Goal: Communication & Community: Participate in discussion

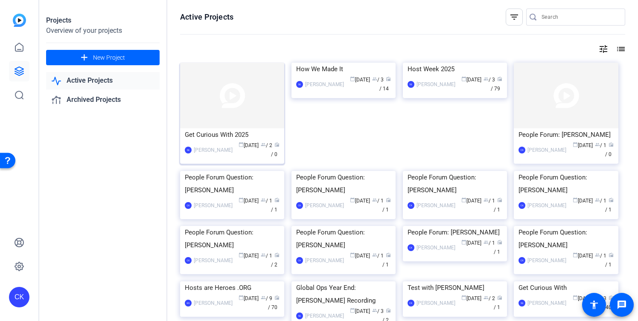
click at [212, 114] on img at bounding box center [232, 96] width 104 height 66
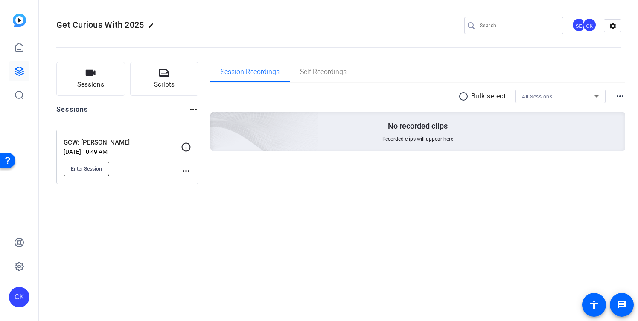
click at [89, 168] on span "Enter Session" at bounding box center [86, 168] width 31 height 7
click at [85, 167] on span "Enter Session" at bounding box center [86, 168] width 31 height 7
click at [94, 165] on button "Enter Session" at bounding box center [87, 169] width 46 height 15
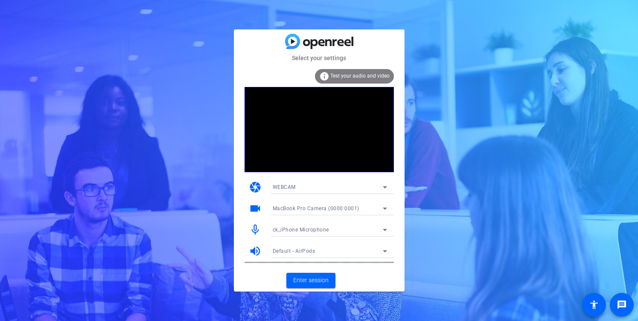
click at [296, 209] on span "MacBook Pro Camera (0000:0001)" at bounding box center [316, 209] width 87 height 6
click at [296, 209] on div at bounding box center [319, 160] width 638 height 321
click at [303, 282] on span "Enter session" at bounding box center [310, 280] width 35 height 9
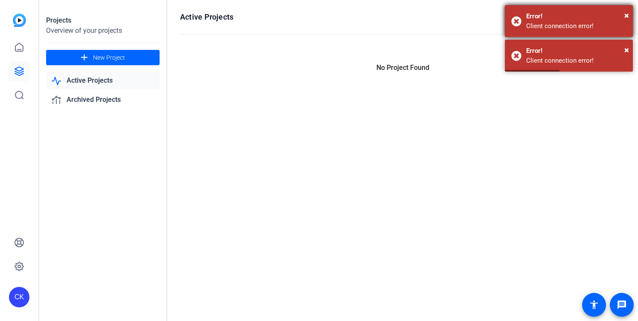
click at [623, 16] on div "Error!" at bounding box center [576, 17] width 100 height 10
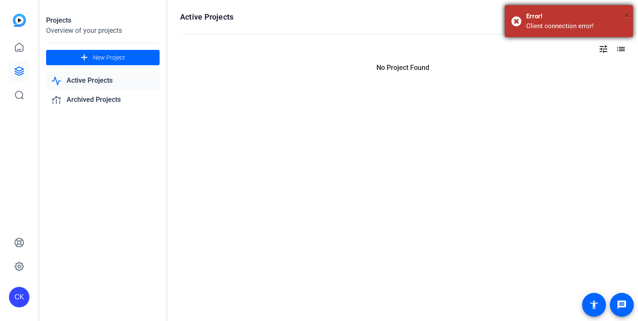
click at [626, 12] on span "×" at bounding box center [626, 15] width 5 height 10
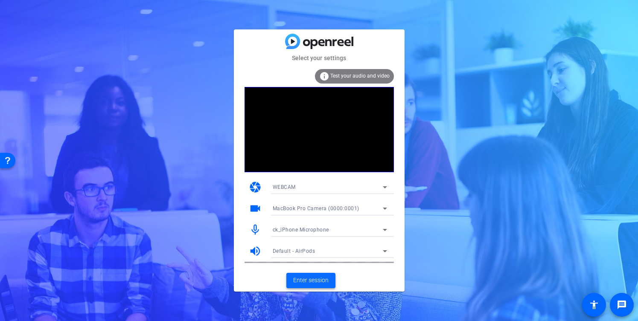
click at [302, 281] on span "Enter session" at bounding box center [310, 280] width 35 height 9
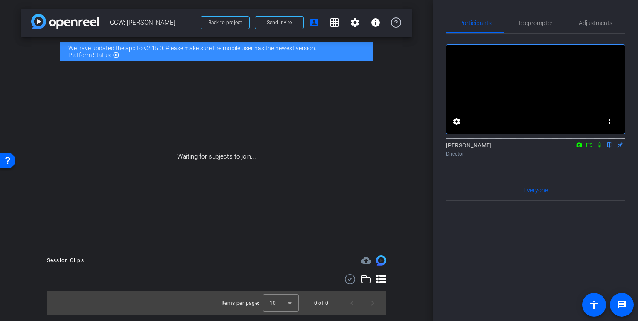
click at [578, 147] on icon at bounding box center [579, 144] width 6 height 5
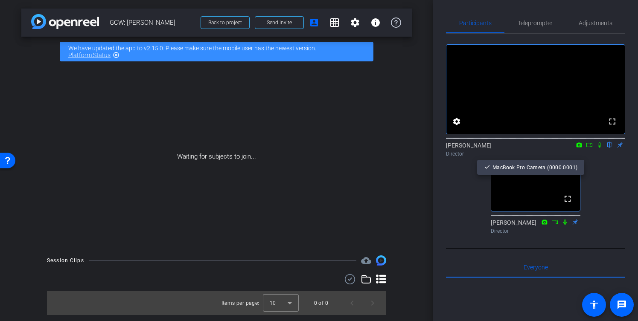
click at [589, 158] on div at bounding box center [319, 160] width 638 height 321
click at [589, 148] on icon at bounding box center [589, 145] width 7 height 6
click at [609, 148] on icon at bounding box center [609, 145] width 7 height 6
click at [609, 148] on icon at bounding box center [609, 145] width 5 height 6
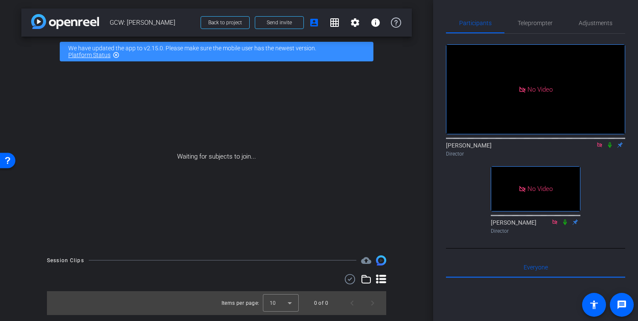
click at [610, 148] on icon at bounding box center [609, 145] width 7 height 6
click at [352, 24] on mat-icon "settings" at bounding box center [355, 22] width 10 height 10
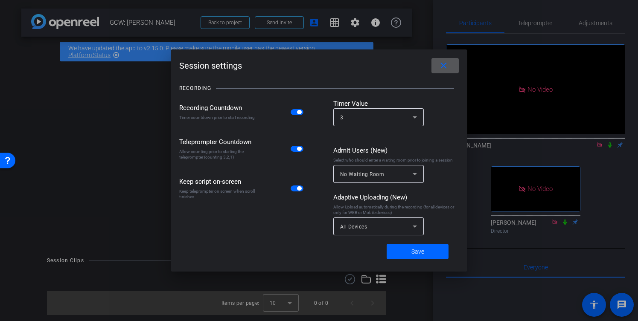
click at [447, 63] on mat-icon "close" at bounding box center [443, 66] width 11 height 11
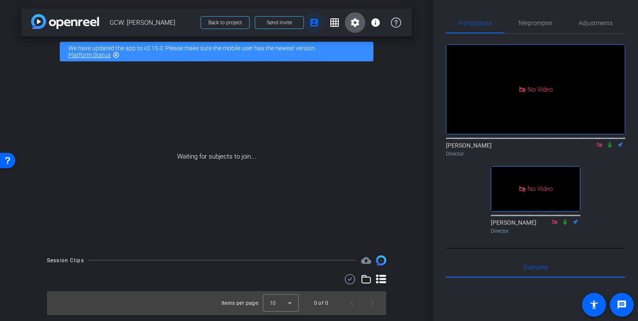
click at [312, 26] on mat-icon "account_box" at bounding box center [314, 22] width 10 height 10
click at [459, 87] on div "No Video" at bounding box center [535, 89] width 178 height 89
click at [355, 23] on mat-icon "settings" at bounding box center [355, 22] width 10 height 10
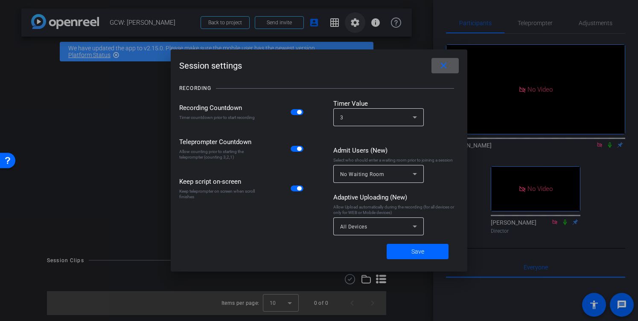
click at [355, 23] on div at bounding box center [319, 160] width 638 height 321
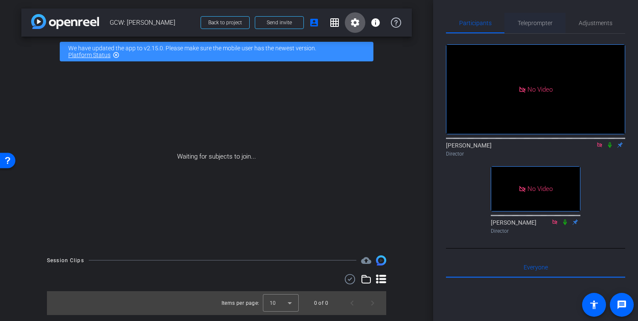
click at [539, 25] on span "Teleprompter" at bounding box center [534, 23] width 35 height 6
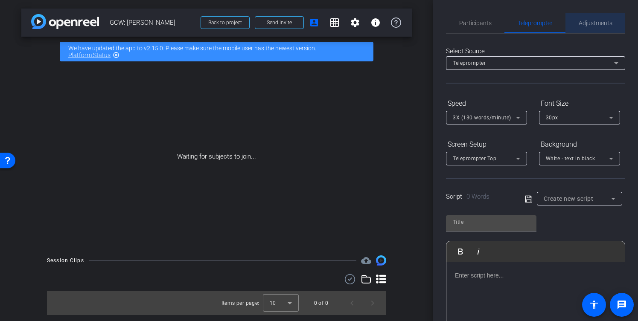
click at [611, 20] on span "Adjustments" at bounding box center [595, 23] width 34 height 6
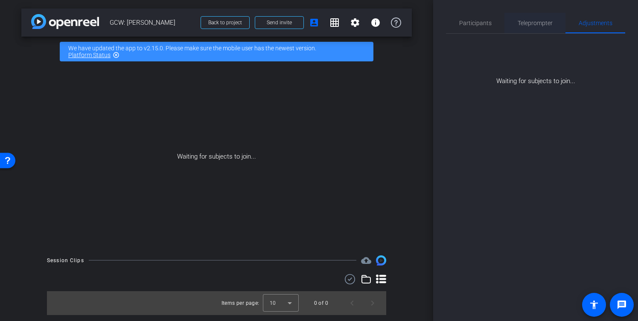
click at [548, 26] on span "Teleprompter" at bounding box center [534, 23] width 35 height 6
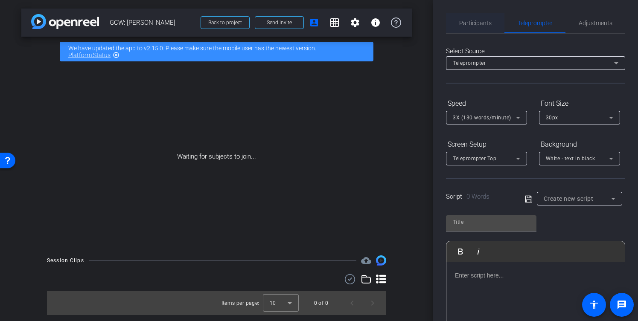
click at [459, 28] on span "Participants" at bounding box center [475, 23] width 32 height 20
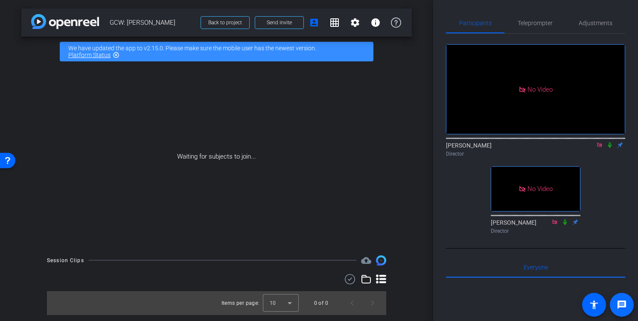
click at [620, 305] on mat-icon "message" at bounding box center [621, 305] width 10 height 10
click at [313, 23] on mat-icon "account_box" at bounding box center [314, 22] width 10 height 10
click at [608, 142] on icon at bounding box center [609, 145] width 3 height 6
click at [609, 142] on icon at bounding box center [609, 145] width 5 height 6
click at [609, 142] on icon at bounding box center [609, 145] width 7 height 6
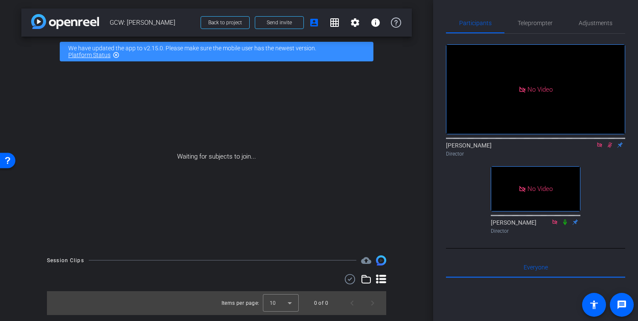
click at [611, 142] on icon at bounding box center [609, 145] width 7 height 6
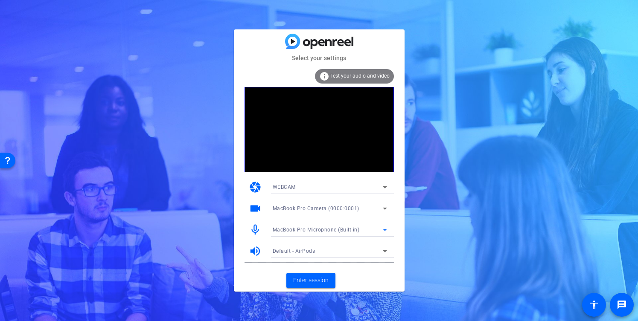
click at [296, 229] on span "MacBook Pro Microphone (Built-in)" at bounding box center [316, 230] width 87 height 6
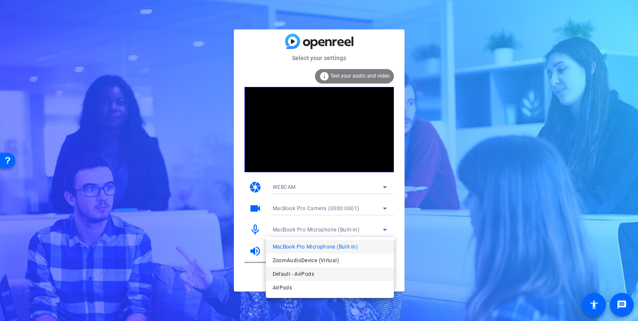
click at [296, 276] on span "Default - AirPods" at bounding box center [293, 274] width 41 height 10
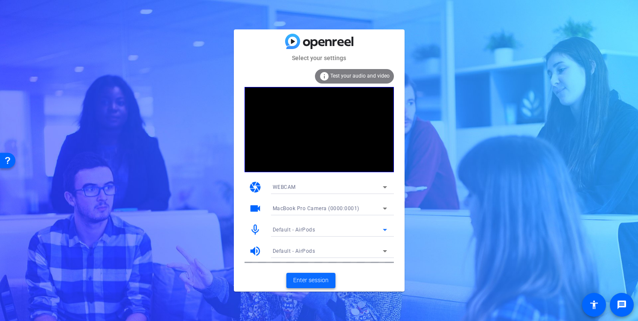
click at [303, 280] on span "Enter session" at bounding box center [310, 280] width 35 height 9
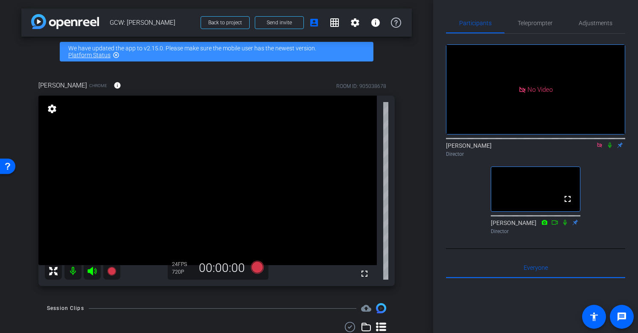
click at [599, 147] on icon at bounding box center [599, 144] width 5 height 5
click at [609, 148] on mat-icon "flip" at bounding box center [609, 145] width 10 height 8
click at [589, 148] on icon at bounding box center [589, 145] width 7 height 6
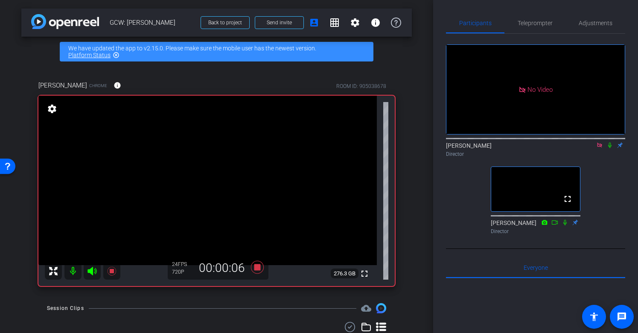
click at [610, 148] on icon at bounding box center [609, 145] width 7 height 6
click at [610, 148] on icon at bounding box center [609, 145] width 5 height 6
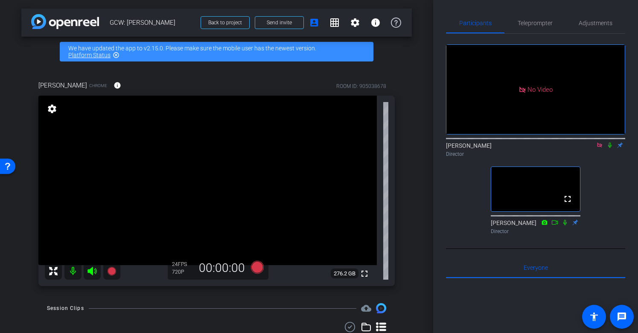
click at [611, 148] on icon at bounding box center [609, 145] width 7 height 6
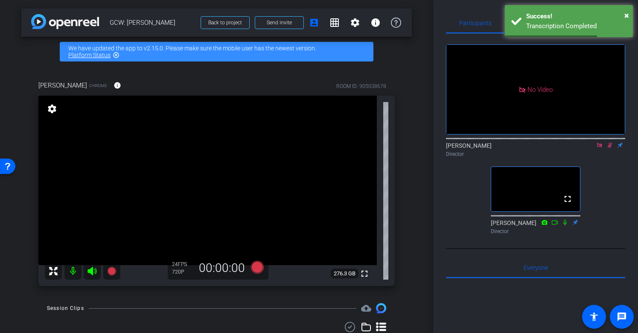
click at [610, 148] on icon at bounding box center [609, 145] width 5 height 6
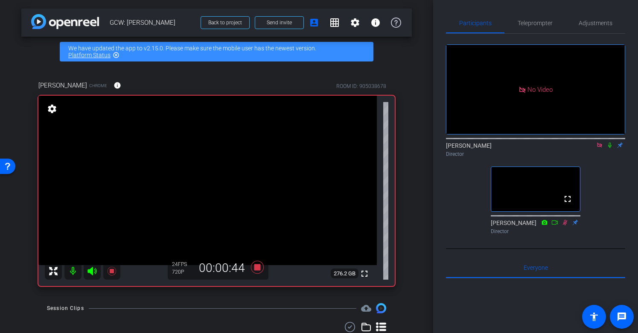
click at [609, 148] on icon at bounding box center [609, 145] width 3 height 6
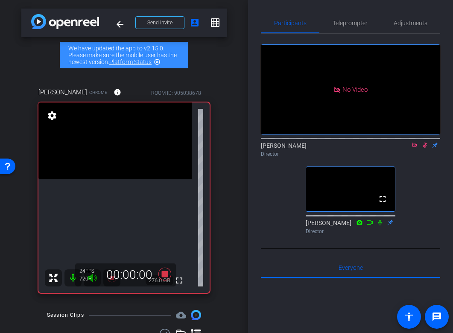
click at [424, 148] on icon at bounding box center [424, 145] width 7 height 6
click at [424, 148] on icon at bounding box center [424, 145] width 3 height 6
click at [423, 148] on icon at bounding box center [424, 145] width 5 height 6
click at [423, 148] on icon at bounding box center [424, 145] width 3 height 6
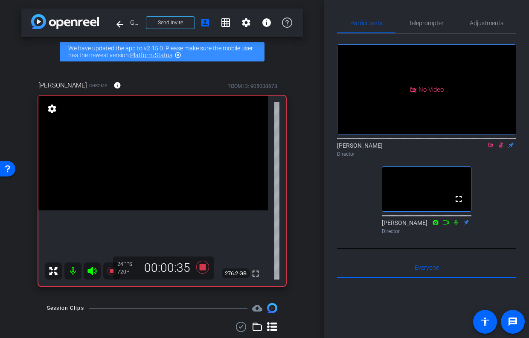
click at [500, 148] on icon at bounding box center [500, 145] width 7 height 6
click at [501, 148] on icon at bounding box center [500, 145] width 7 height 6
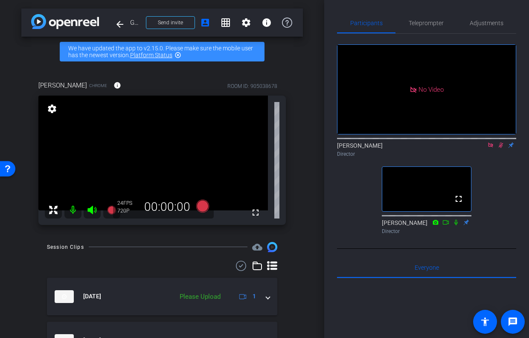
click at [500, 148] on icon at bounding box center [500, 145] width 7 height 6
click at [499, 149] on mat-icon at bounding box center [501, 145] width 10 height 8
click at [501, 148] on icon at bounding box center [500, 145] width 7 height 6
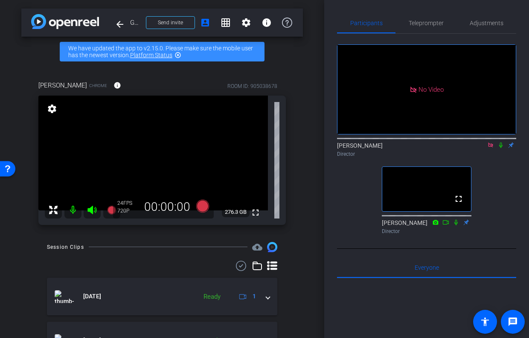
click at [501, 148] on icon at bounding box center [500, 145] width 7 height 6
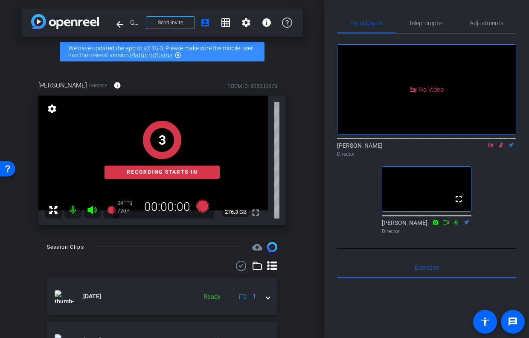
click at [501, 148] on icon at bounding box center [500, 145] width 7 height 6
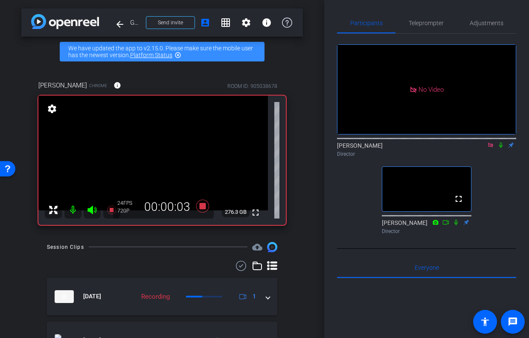
click at [501, 148] on icon at bounding box center [500, 145] width 7 height 6
click at [247, 26] on mat-icon "settings" at bounding box center [246, 22] width 10 height 10
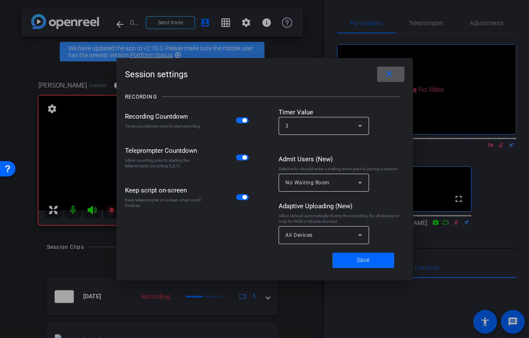
click at [221, 26] on div at bounding box center [264, 169] width 529 height 338
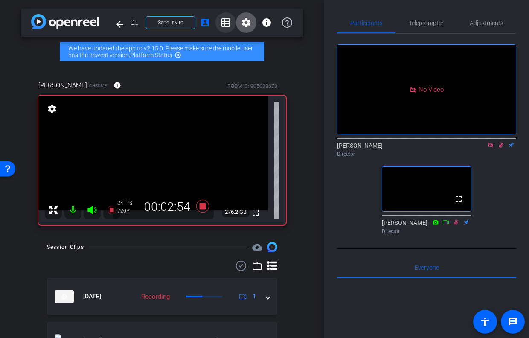
click at [229, 23] on mat-icon "grid_on" at bounding box center [226, 22] width 10 height 10
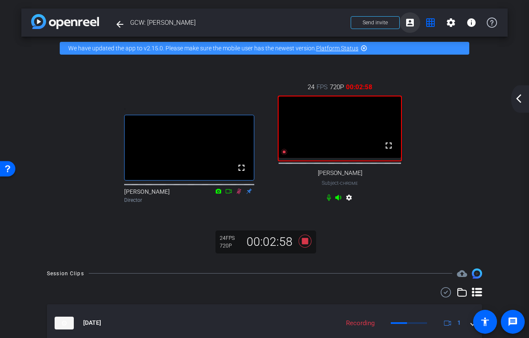
click at [409, 24] on mat-icon "account_box" at bounding box center [410, 22] width 10 height 10
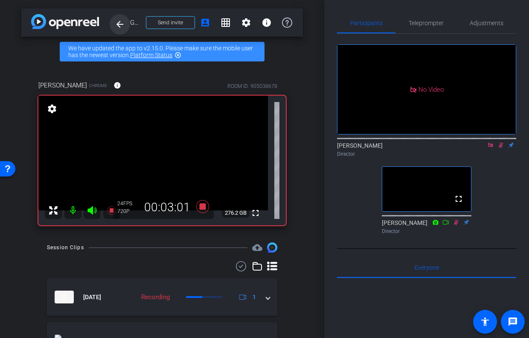
click at [115, 18] on span at bounding box center [120, 24] width 20 height 20
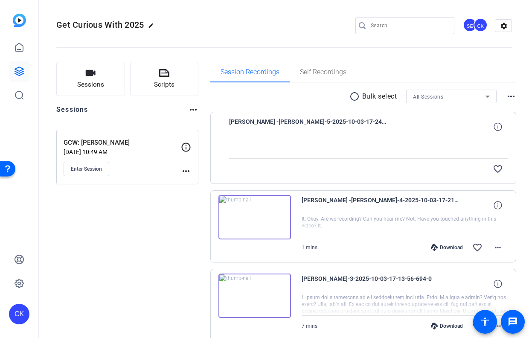
click at [152, 149] on p "[DATE] 10:49 AM" at bounding box center [122, 151] width 117 height 7
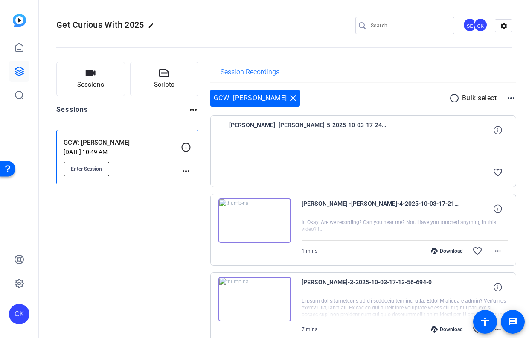
click at [102, 167] on button "Enter Session" at bounding box center [87, 169] width 46 height 15
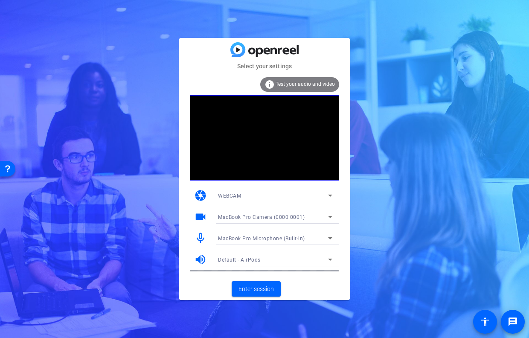
click at [241, 238] on span "MacBook Pro Microphone (Built-in)" at bounding box center [261, 238] width 87 height 6
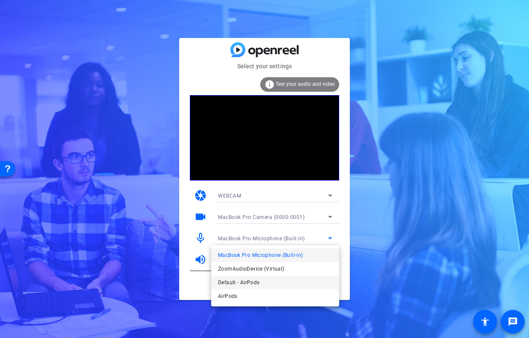
click at [224, 281] on span "Default - AirPods" at bounding box center [238, 282] width 41 height 10
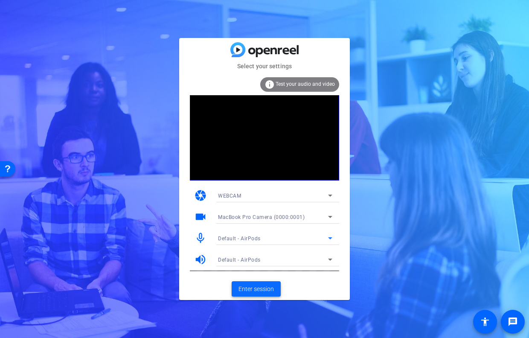
click at [252, 291] on span "Enter session" at bounding box center [255, 288] width 35 height 9
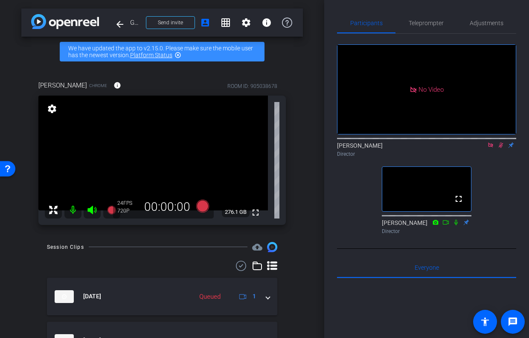
click at [497, 149] on mat-icon at bounding box center [501, 145] width 10 height 8
click at [504, 148] on icon at bounding box center [500, 145] width 7 height 6
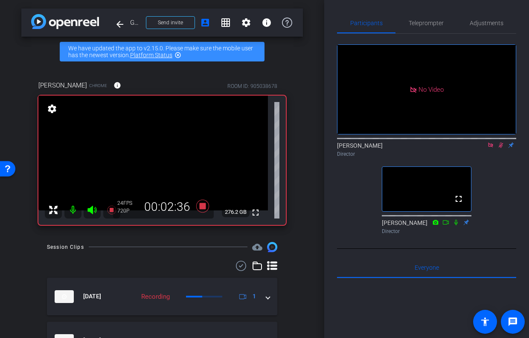
click at [501, 148] on icon at bounding box center [501, 145] width 5 height 6
click at [501, 148] on icon at bounding box center [500, 145] width 3 height 6
click at [502, 148] on icon at bounding box center [501, 145] width 5 height 6
click at [502, 148] on icon at bounding box center [500, 145] width 3 height 6
click at [502, 148] on icon at bounding box center [501, 145] width 5 height 6
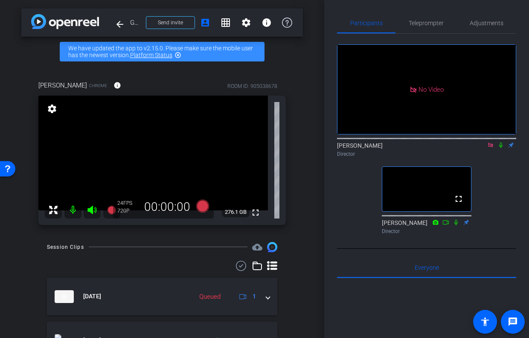
click at [502, 148] on icon at bounding box center [500, 145] width 3 height 6
click at [500, 148] on icon at bounding box center [500, 145] width 7 height 6
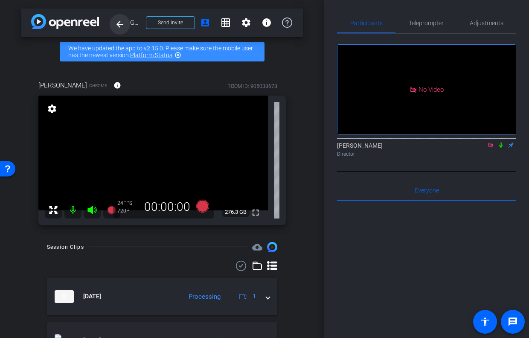
click at [122, 30] on span at bounding box center [120, 24] width 20 height 20
